Goal: Information Seeking & Learning: Learn about a topic

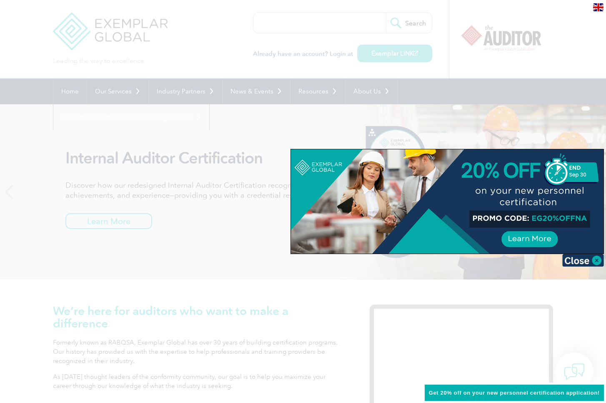
click at [83, 95] on div at bounding box center [303, 201] width 606 height 403
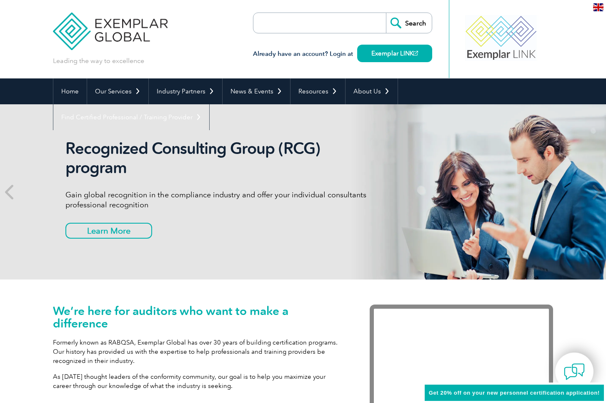
click at [264, 218] on div "Recognized Consulting Group (RCG) program Gain global recognition in the compli…" at bounding box center [221, 192] width 313 height 106
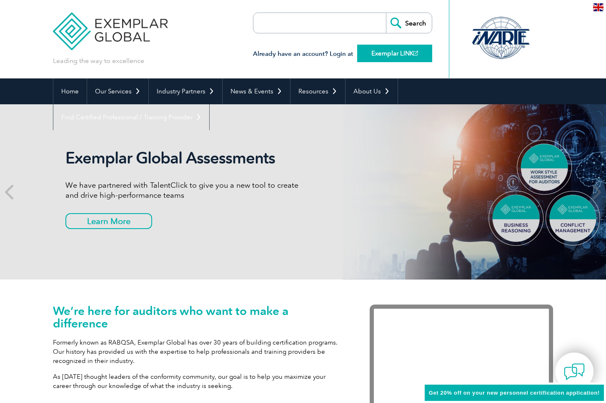
click at [381, 53] on link "Exemplar LINK" at bounding box center [394, 54] width 75 height 18
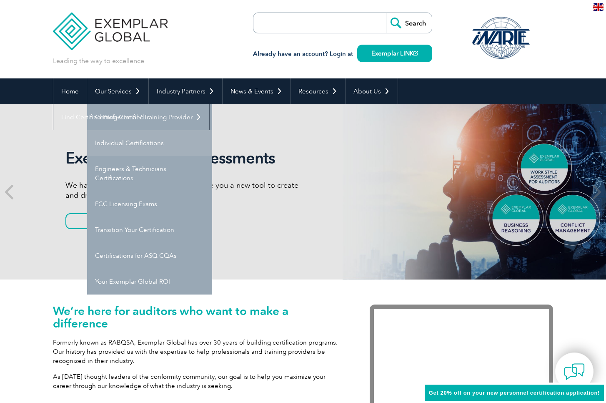
click at [120, 139] on link "Individual Certifications" at bounding box center [149, 143] width 125 height 26
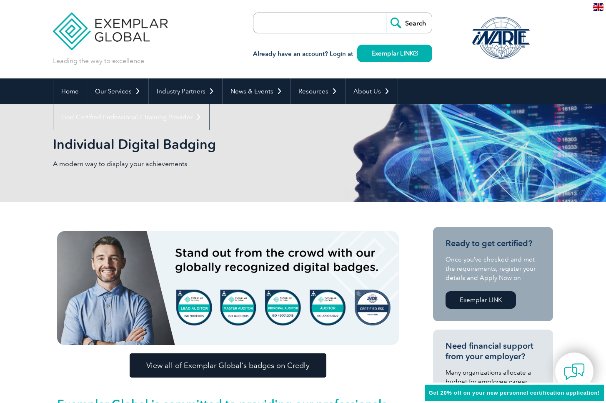
click at [382, 330] on img at bounding box center [228, 288] width 342 height 114
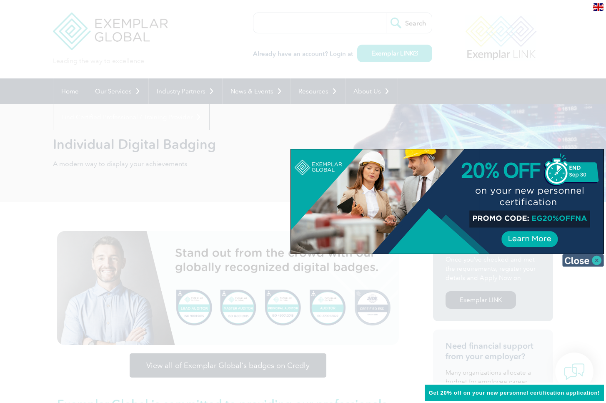
click at [575, 258] on img at bounding box center [583, 260] width 42 height 13
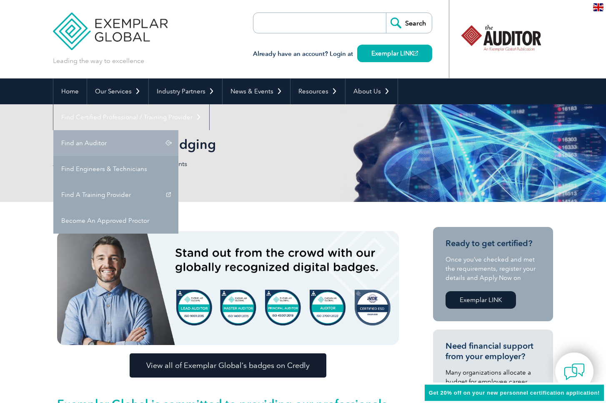
click at [178, 130] on link "Find an Auditor" at bounding box center [115, 143] width 125 height 26
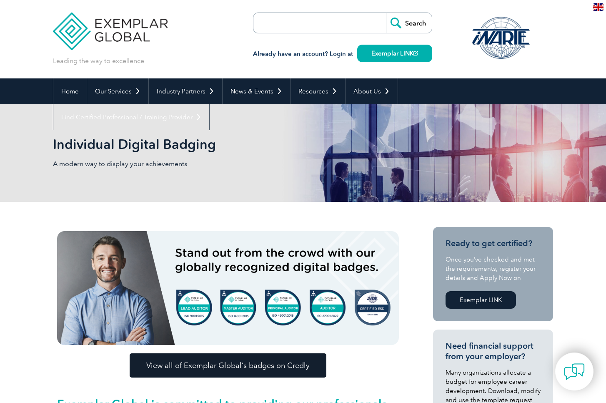
click at [195, 299] on img at bounding box center [228, 288] width 342 height 114
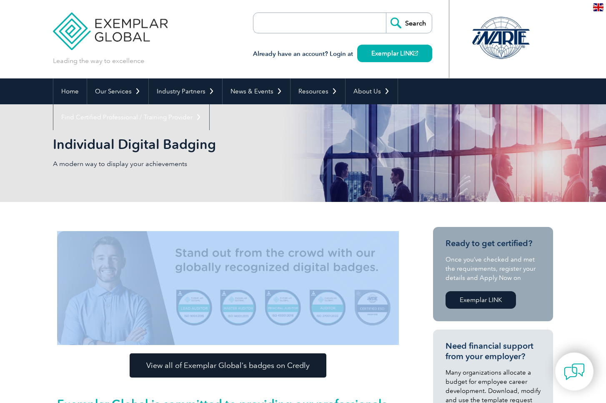
click at [195, 299] on img at bounding box center [228, 288] width 342 height 114
click at [205, 362] on span "View all of Exemplar Global’s badges on Credly" at bounding box center [227, 365] width 163 height 8
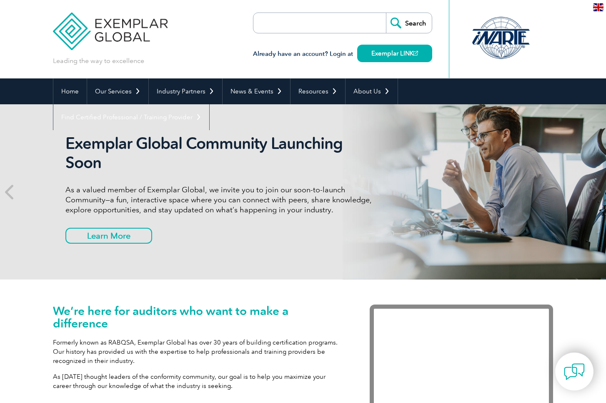
click at [260, 226] on div "Exemplar Global Community Launching Soon As a valued member of Exemplar Global,…" at bounding box center [221, 192] width 313 height 116
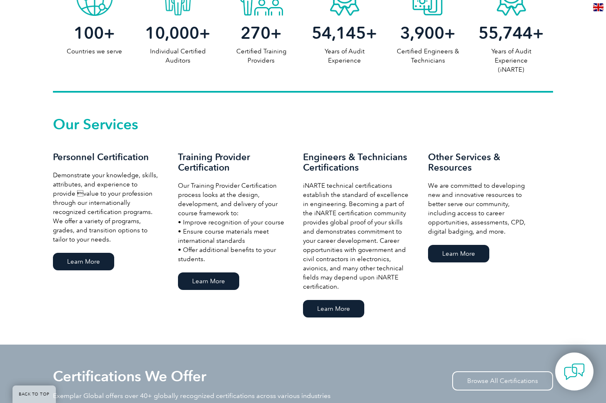
scroll to position [484, 0]
click at [97, 258] on link "Learn More" at bounding box center [83, 261] width 61 height 18
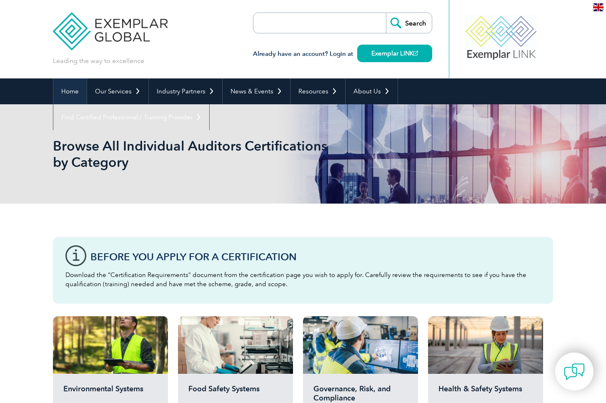
click at [71, 91] on link "Home" at bounding box center [69, 91] width 33 height 26
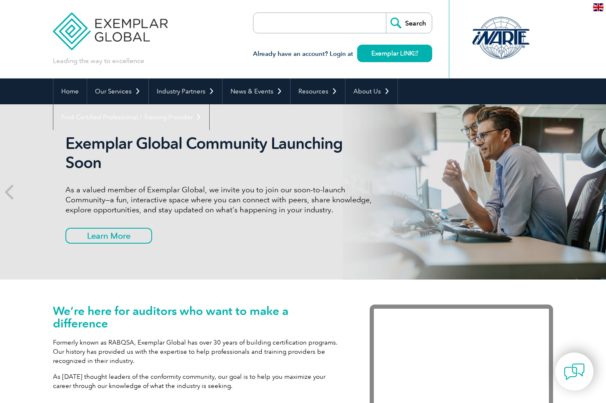
click at [211, 261] on div "Exemplar Global Community Launching Soon As a valued member of Exemplar Global,…" at bounding box center [303, 191] width 500 height 175
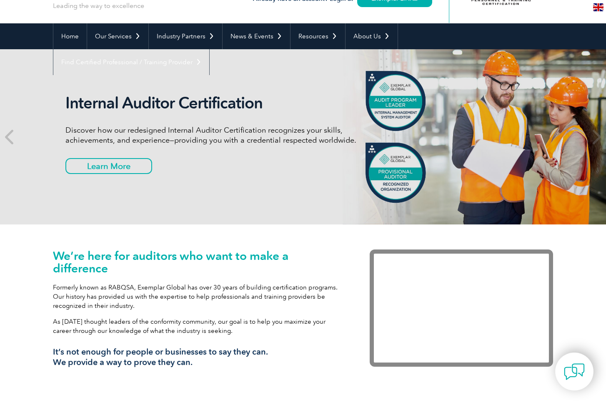
scroll to position [33, 0]
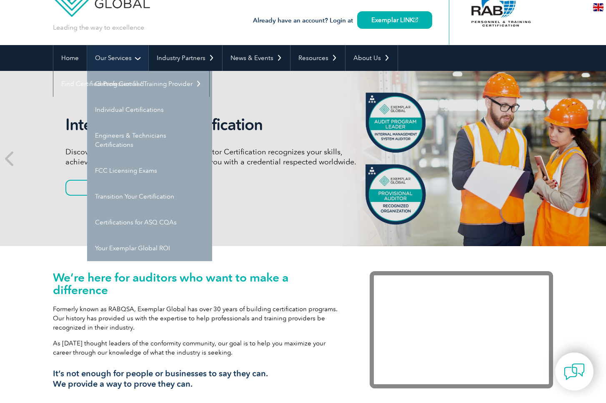
click at [130, 55] on link "Our Services" at bounding box center [117, 58] width 61 height 26
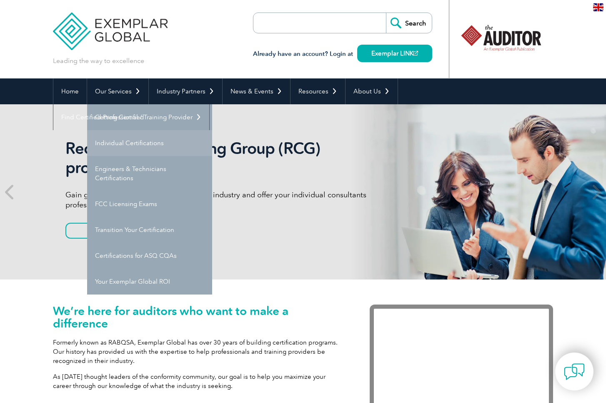
click at [135, 140] on link "Individual Certifications" at bounding box center [149, 143] width 125 height 26
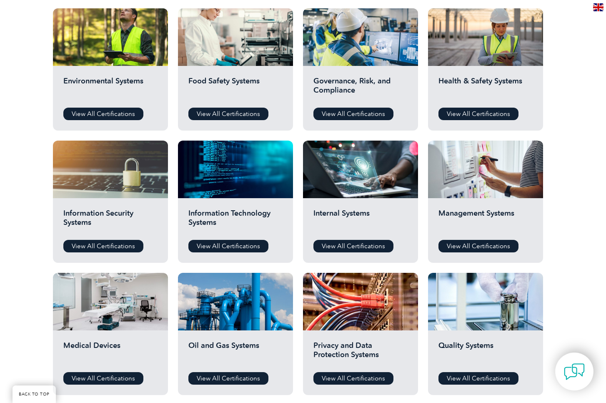
scroll to position [357, 0]
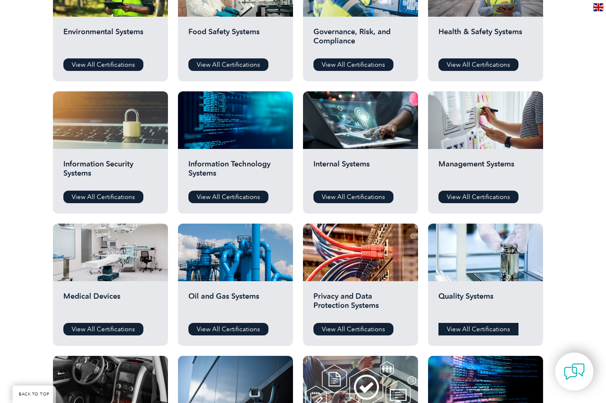
click at [473, 328] on link "View All Certifications" at bounding box center [479, 329] width 80 height 13
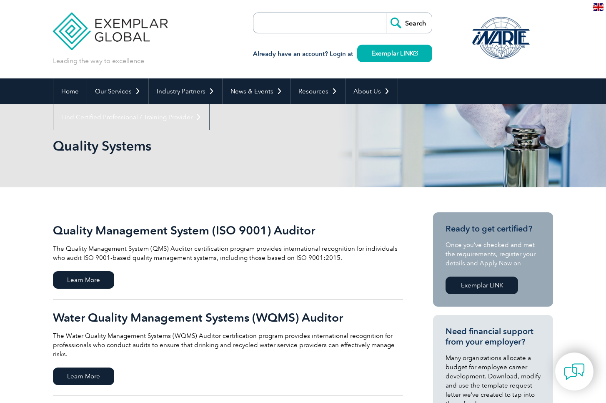
click at [362, 280] on link "Quality Management System (ISO 9001) Auditor The Quality Management System (QMS…" at bounding box center [228, 255] width 350 height 87
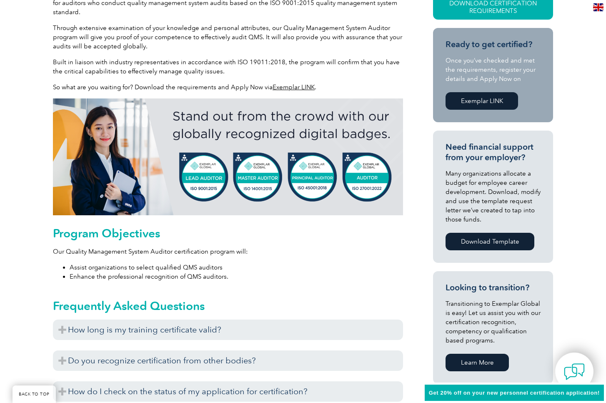
scroll to position [245, 0]
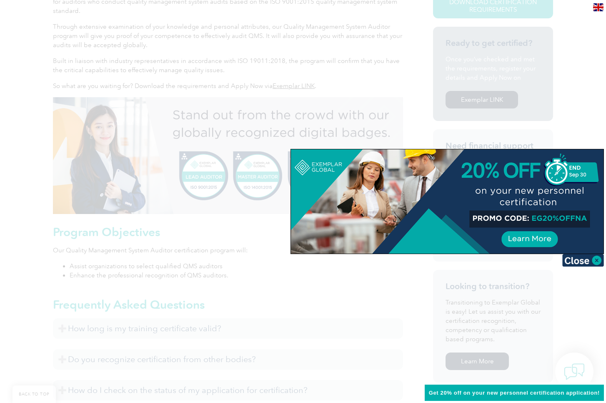
click at [293, 264] on div at bounding box center [303, 201] width 606 height 403
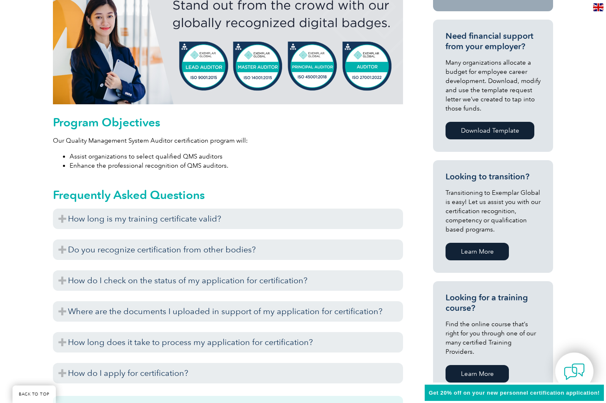
scroll to position [361, 0]
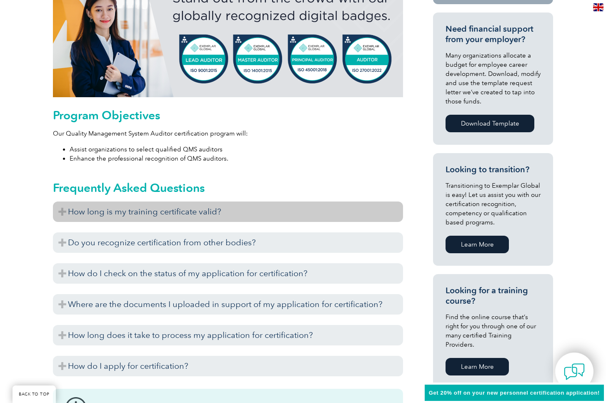
click at [195, 213] on h3 "How long is my training certificate valid?" at bounding box center [228, 211] width 350 height 20
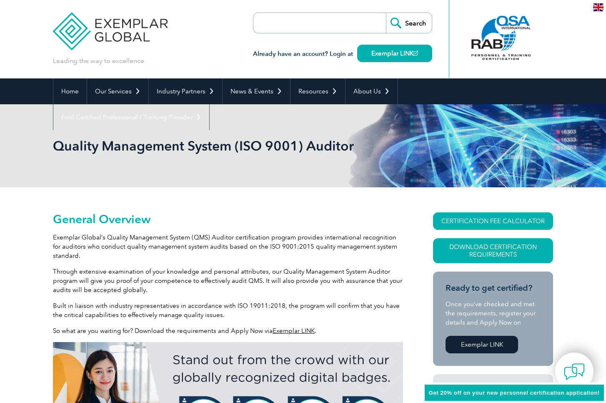
scroll to position [0, 0]
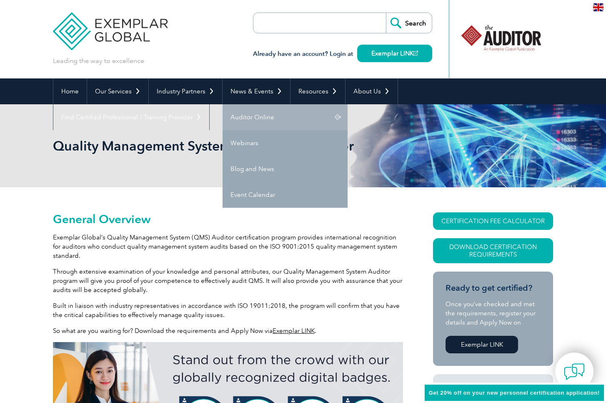
click at [239, 115] on link "Auditor Online" at bounding box center [285, 117] width 125 height 26
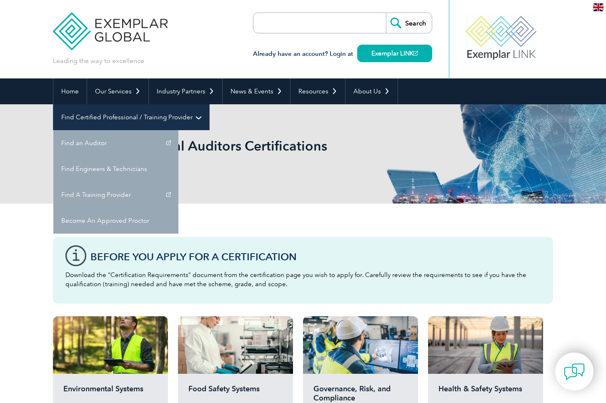
click at [209, 104] on link "Find Certified Professional / Training Provider" at bounding box center [131, 117] width 156 height 26
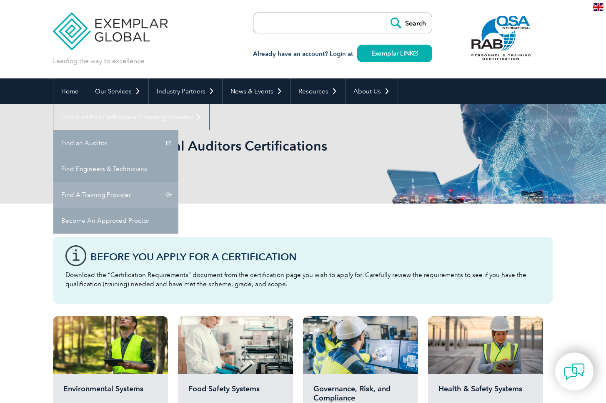
click at [178, 182] on link "Find A Training Provider" at bounding box center [115, 195] width 125 height 26
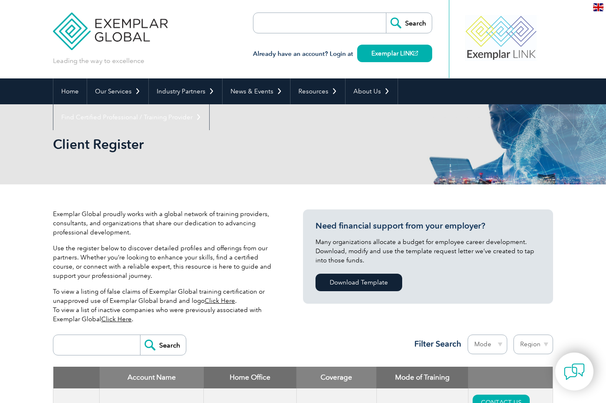
click at [269, 253] on p "Use the register below to discover detailed profiles and offerings from our par…" at bounding box center [165, 261] width 225 height 37
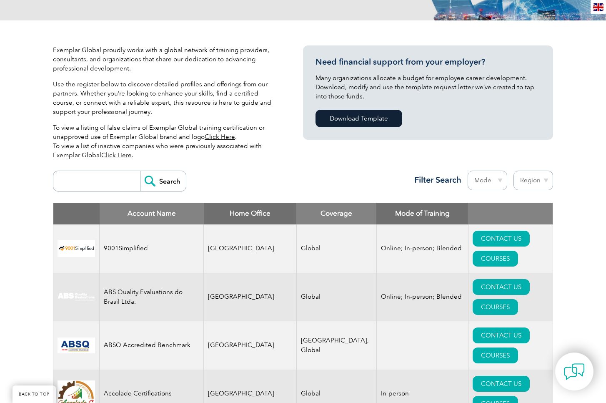
scroll to position [168, 0]
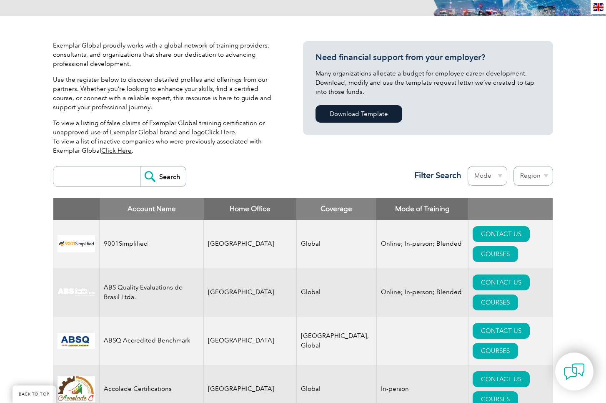
click at [64, 175] on input "search" at bounding box center [99, 176] width 83 height 20
type input "Quality & Productivity"
click at [178, 175] on input "Search" at bounding box center [163, 176] width 46 height 20
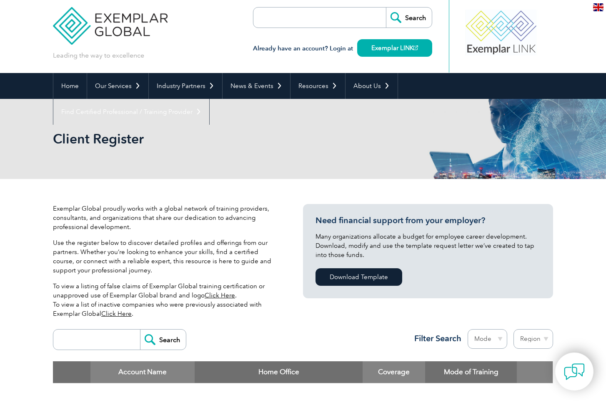
scroll to position [-3, 0]
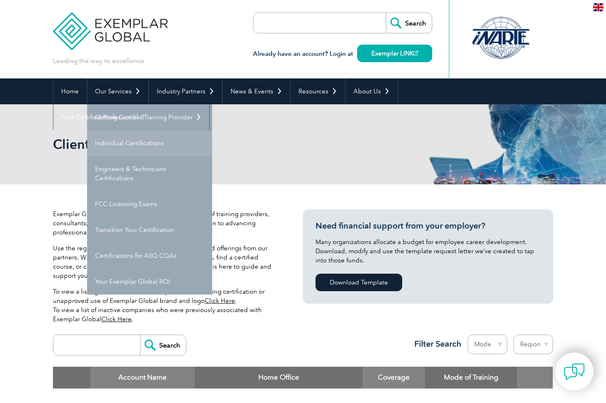
click at [121, 147] on link "Individual Certifications" at bounding box center [149, 143] width 125 height 26
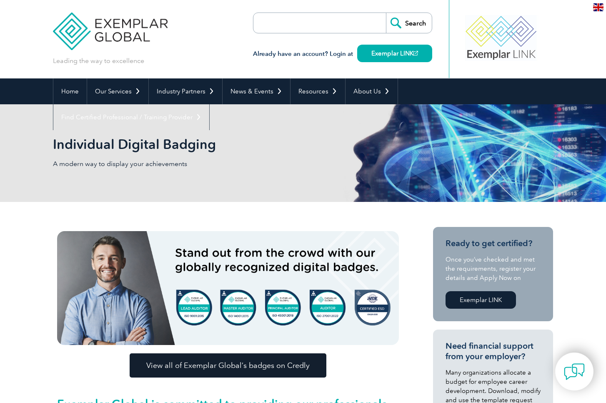
click at [383, 342] on img at bounding box center [228, 288] width 342 height 114
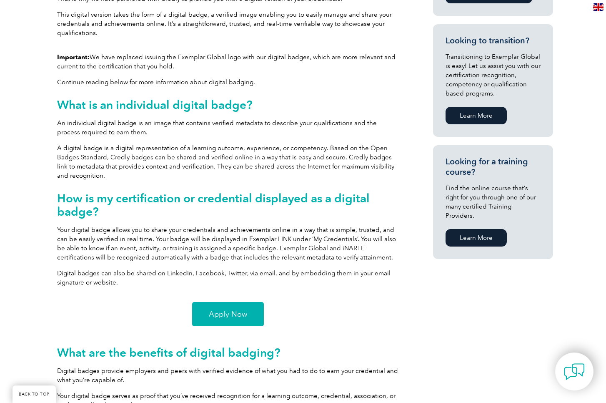
scroll to position [446, 0]
click at [247, 313] on span "Apply Now" at bounding box center [228, 314] width 38 height 8
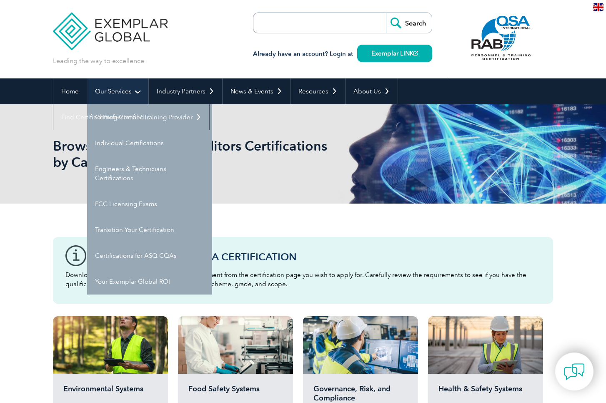
click at [113, 89] on link "Our Services" at bounding box center [117, 91] width 61 height 26
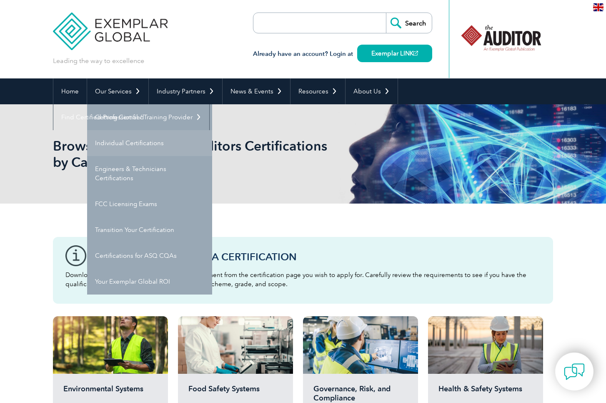
click at [124, 146] on link "Individual Certifications" at bounding box center [149, 143] width 125 height 26
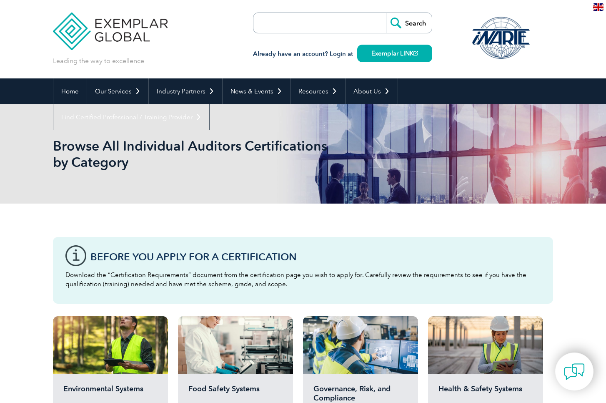
click at [296, 291] on div "Before You Apply For a Certification Download the “Certification Requirements” …" at bounding box center [303, 270] width 500 height 67
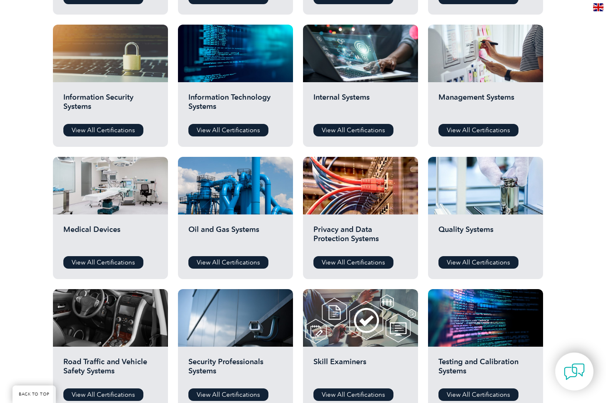
scroll to position [426, 0]
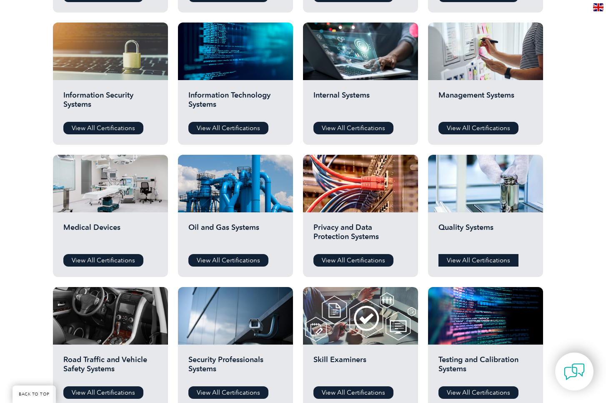
click at [475, 258] on link "View All Certifications" at bounding box center [479, 260] width 80 height 13
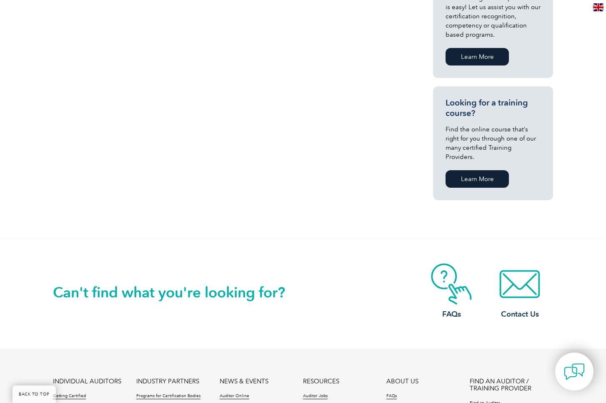
scroll to position [492, 0]
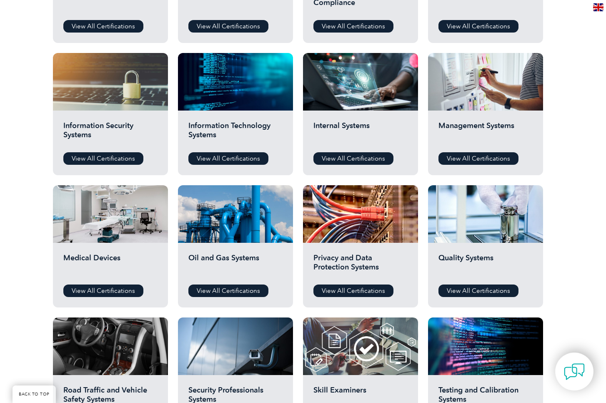
scroll to position [400, 0]
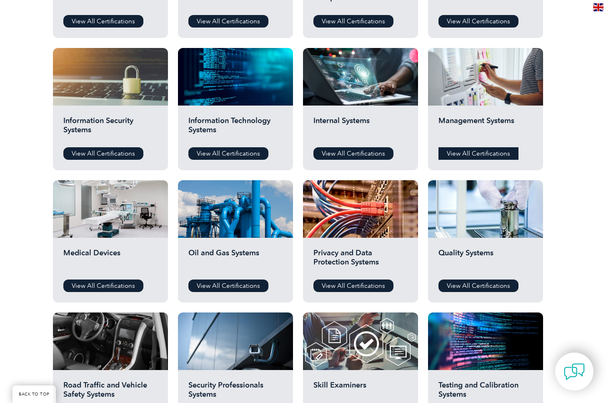
click at [486, 148] on link "View All Certifications" at bounding box center [479, 153] width 80 height 13
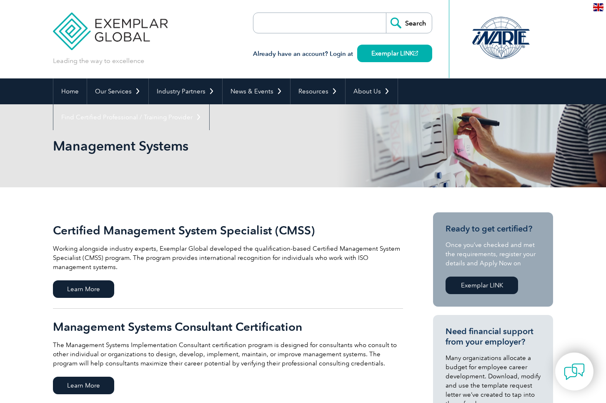
click at [352, 266] on p "Working alongside industry experts, Exemplar Global developed the qualification…" at bounding box center [228, 258] width 350 height 28
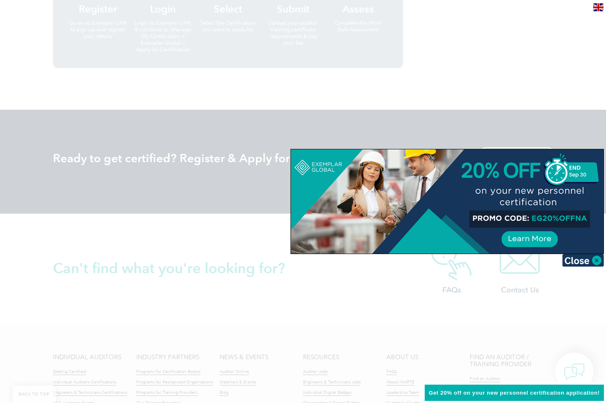
scroll to position [890, 0]
